Goal: Obtain resource: Download file/media

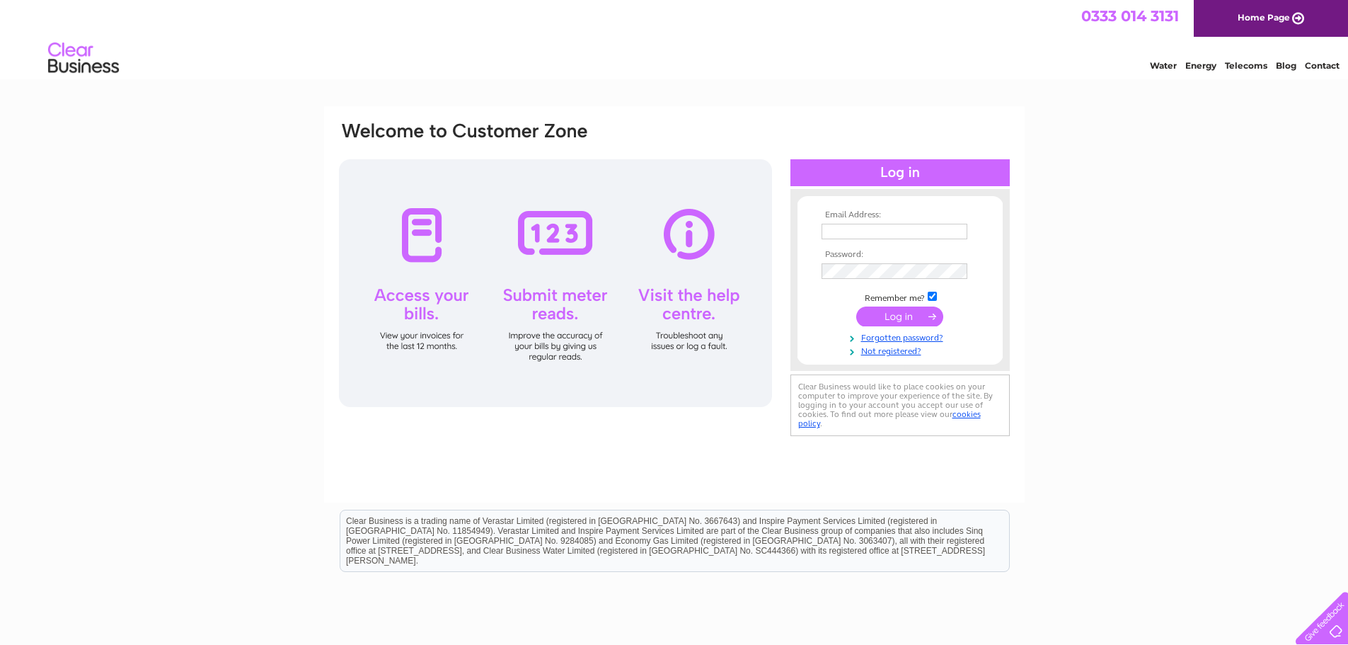
type input "[EMAIL_ADDRESS][PERSON_NAME][DOMAIN_NAME]"
click at [902, 316] on input "submit" at bounding box center [899, 316] width 87 height 20
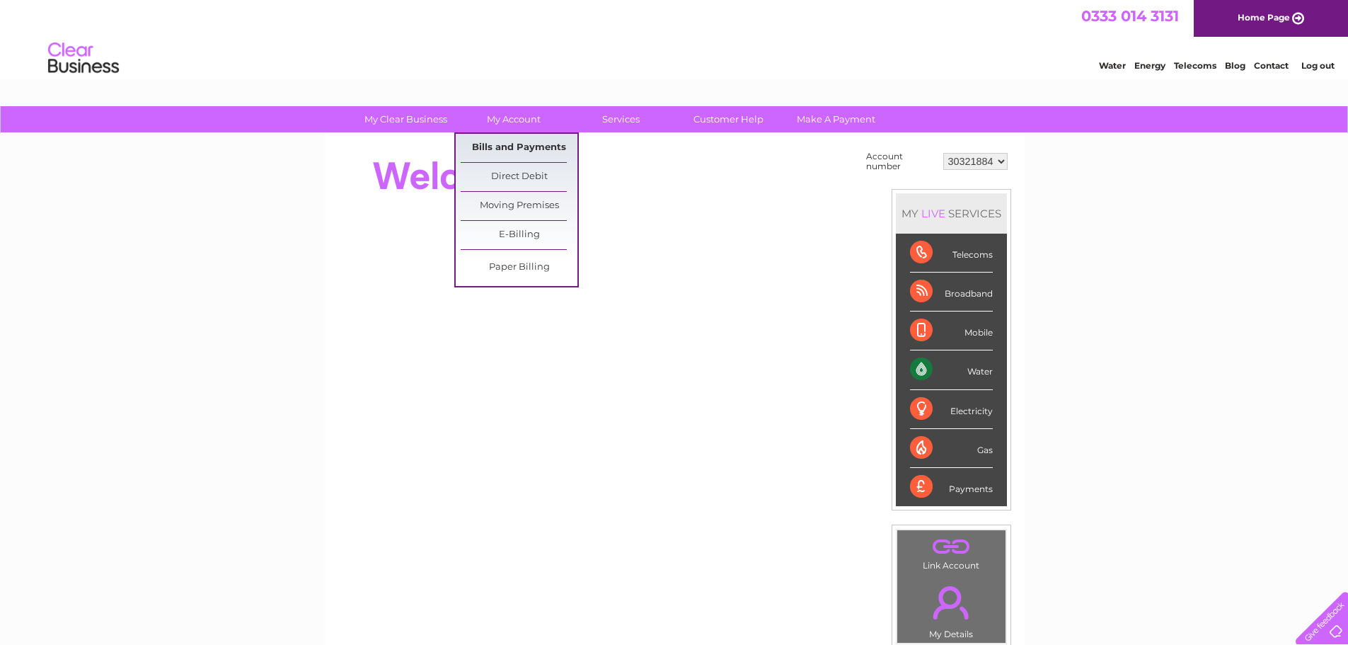
click at [523, 149] on link "Bills and Payments" at bounding box center [519, 148] width 117 height 28
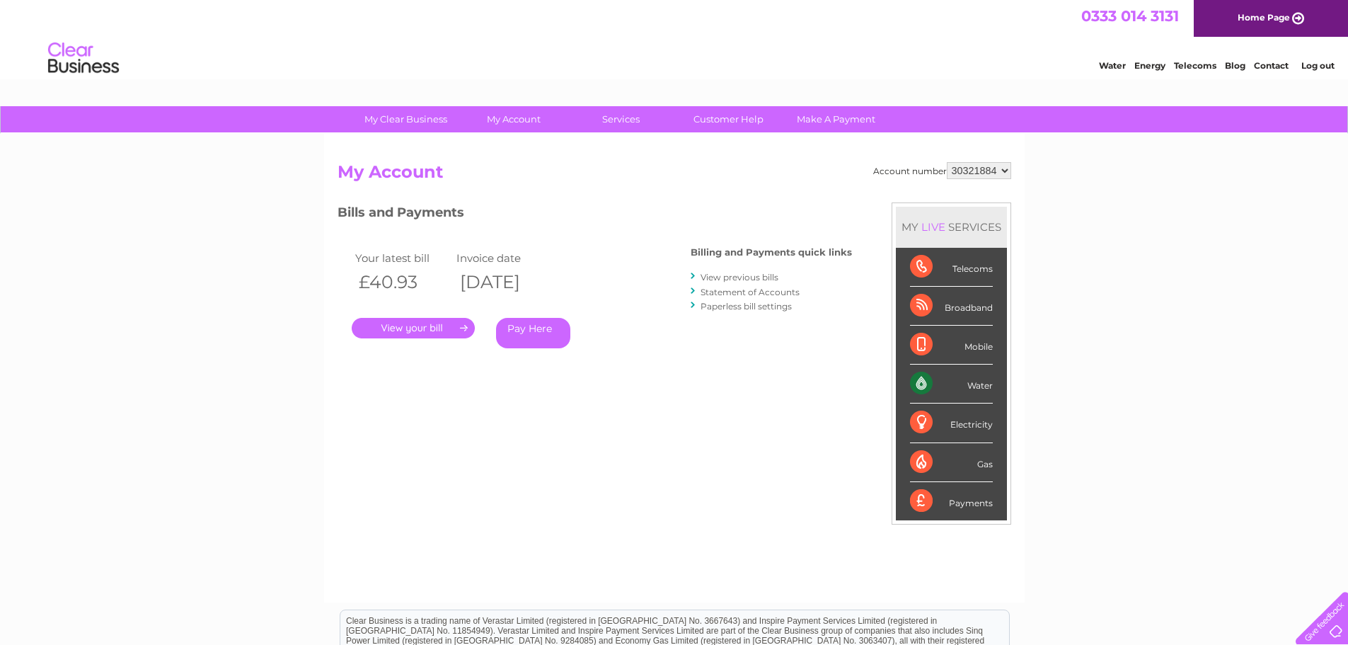
click at [445, 328] on link "." at bounding box center [413, 328] width 123 height 21
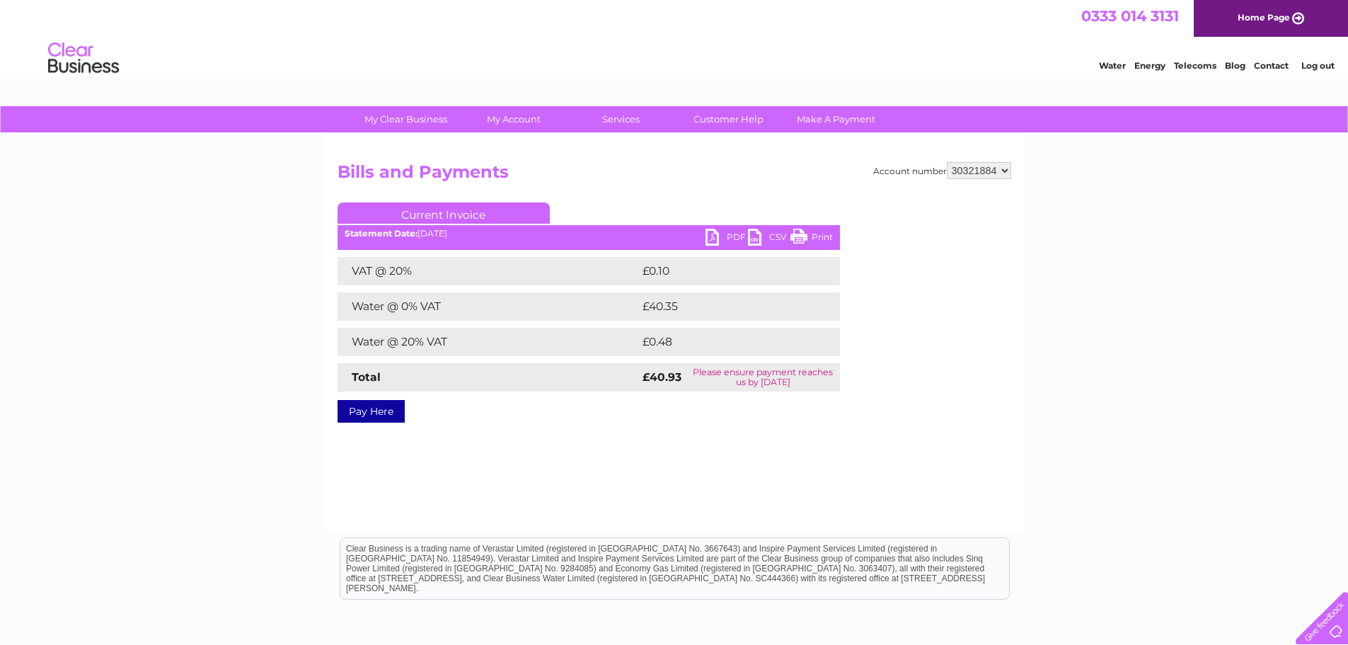
click at [714, 238] on link "PDF" at bounding box center [727, 239] width 42 height 21
